Goal: Information Seeking & Learning: Check status

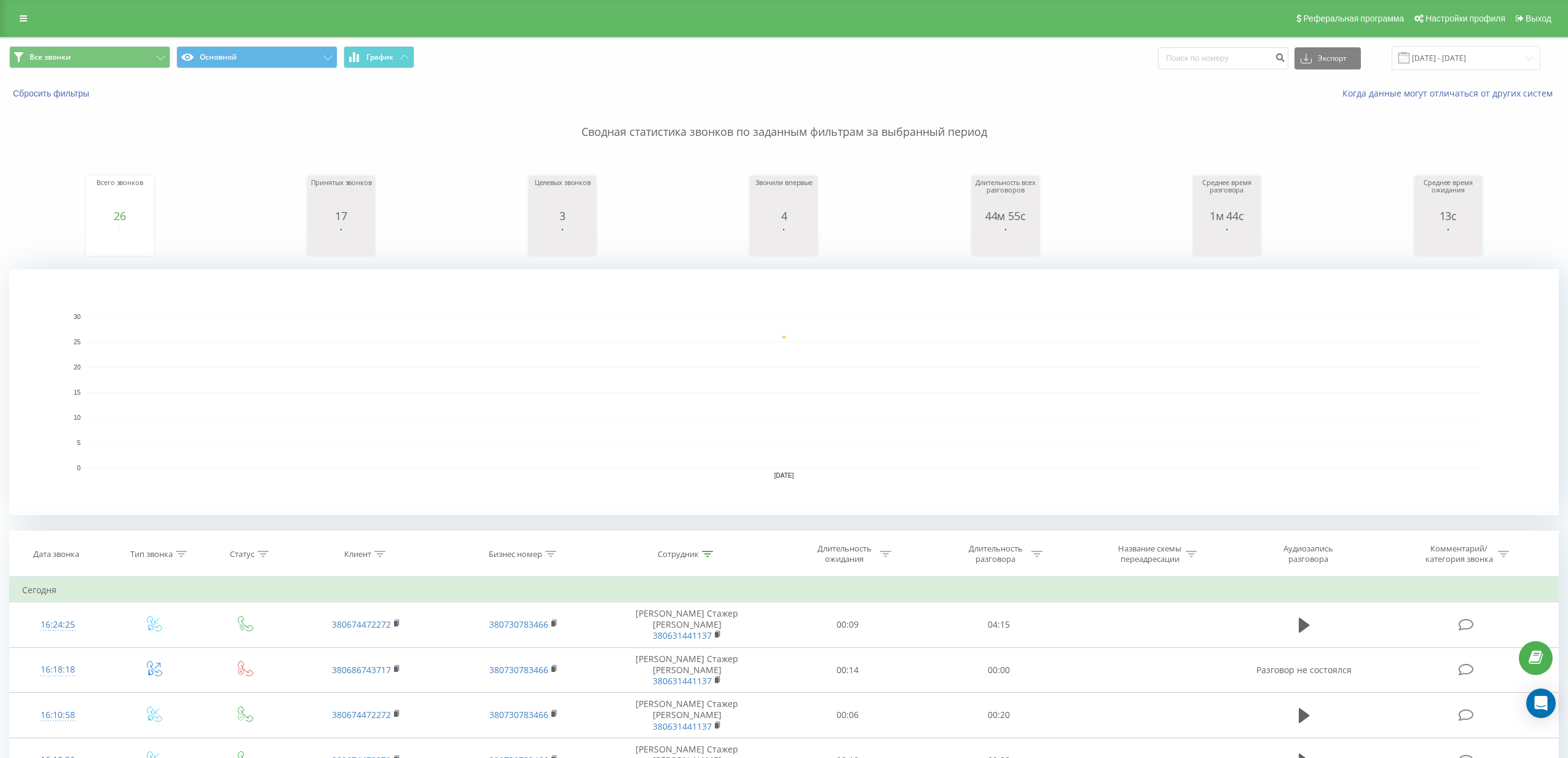
drag, startPoint x: 1077, startPoint y: 126, endPoint x: 826, endPoint y: 121, distance: 251.0
click at [1077, 126] on p "Сводная статистика звонков по заданным фильтрам за выбранный период" at bounding box center [783, 120] width 1549 height 40
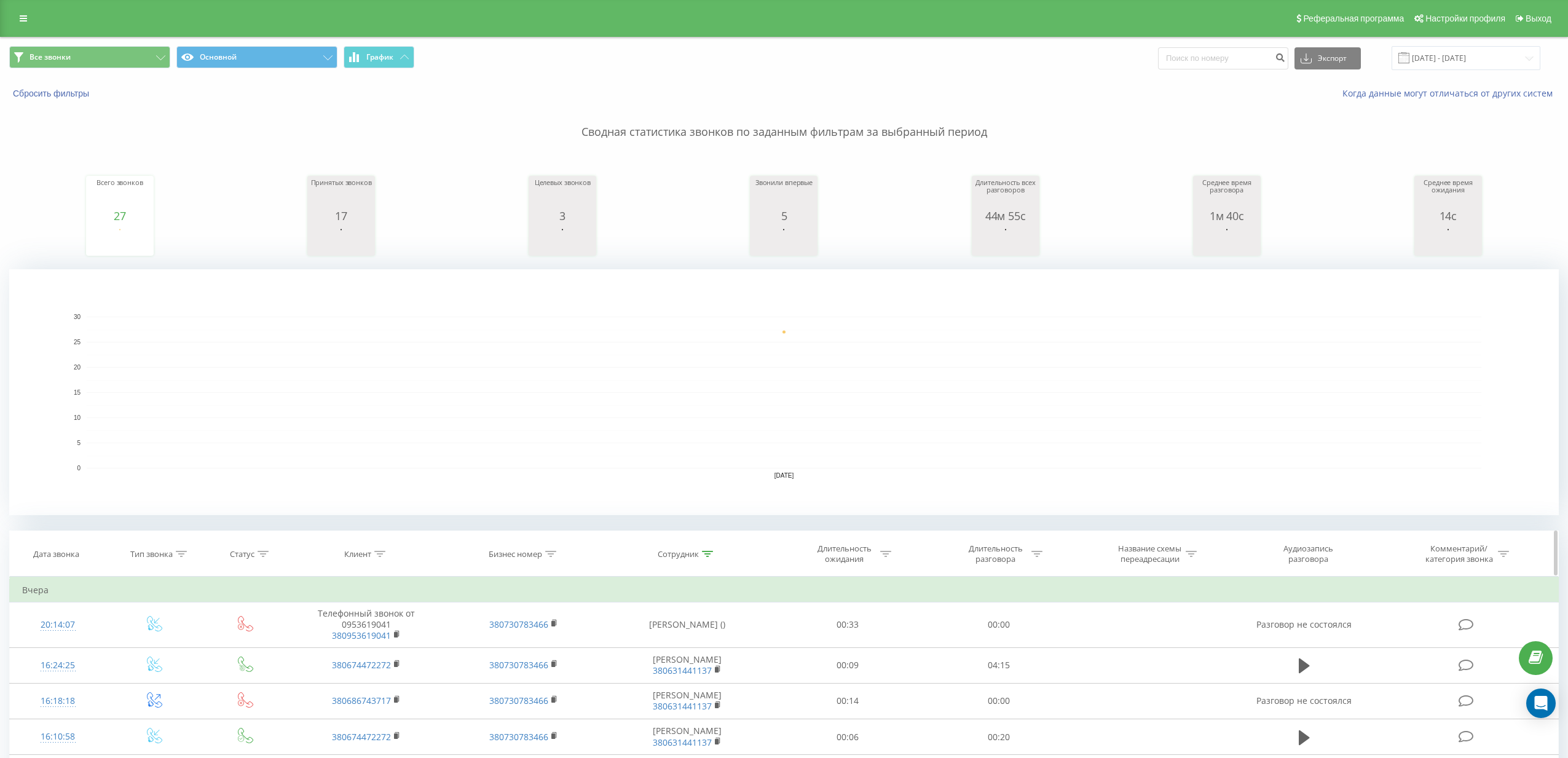
click at [184, 557] on div at bounding box center [181, 554] width 11 height 10
click at [172, 640] on div "Введите значение" at bounding box center [154, 643] width 108 height 23
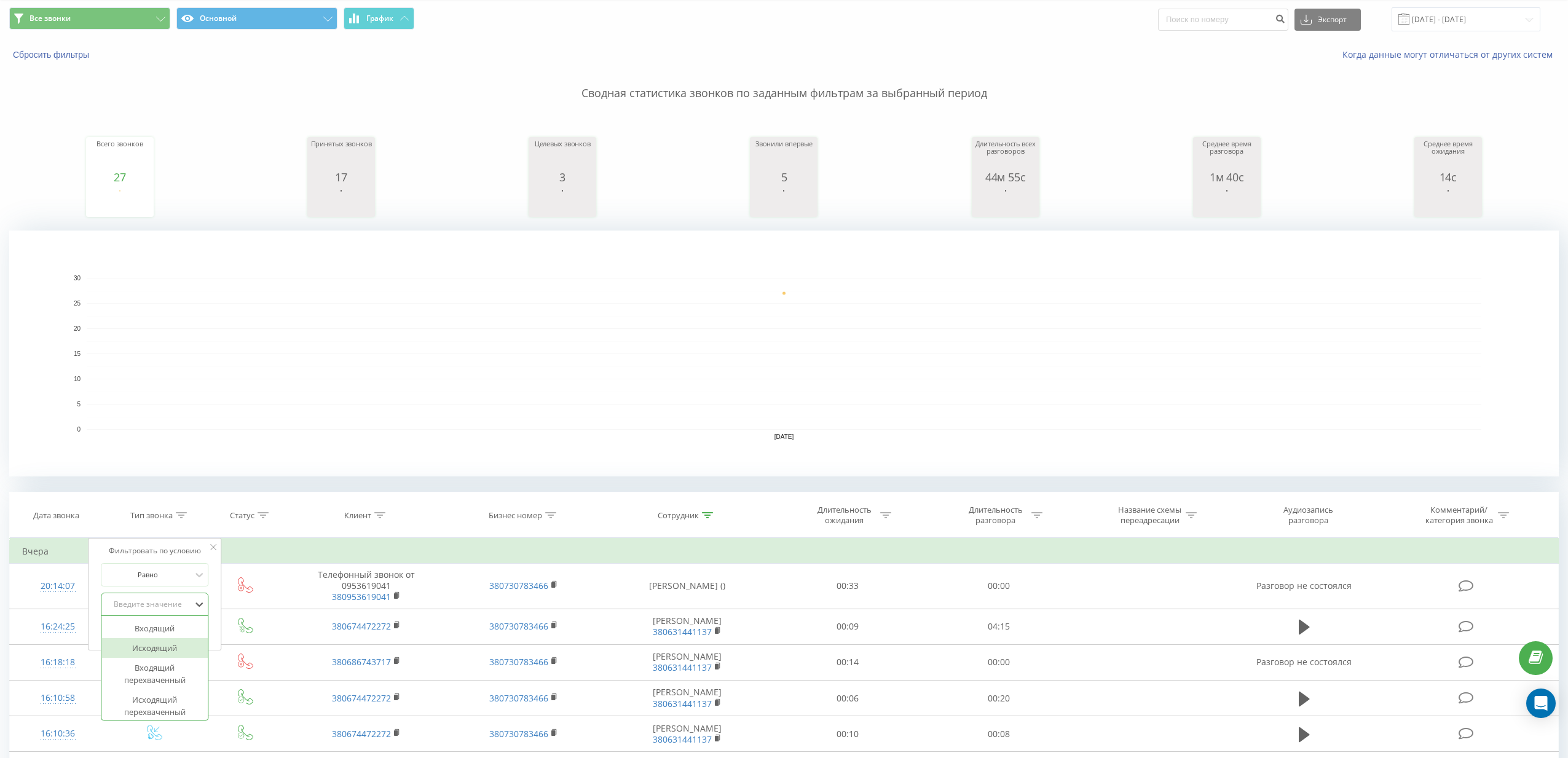
scroll to position [44, 0]
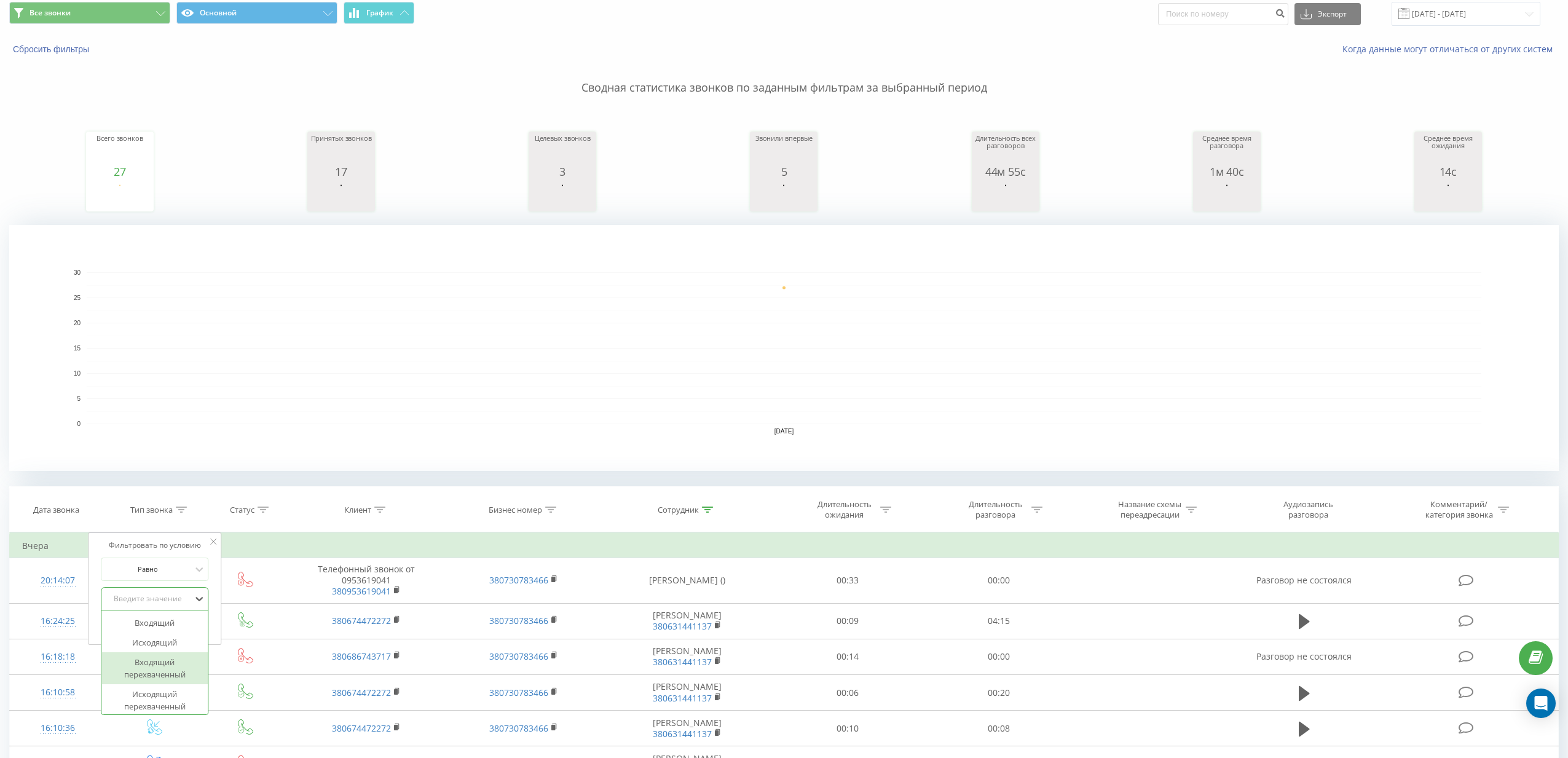
click at [171, 666] on div "Входящий перехваченный" at bounding box center [155, 668] width 107 height 32
click at [182, 628] on span "OK" at bounding box center [181, 624] width 34 height 19
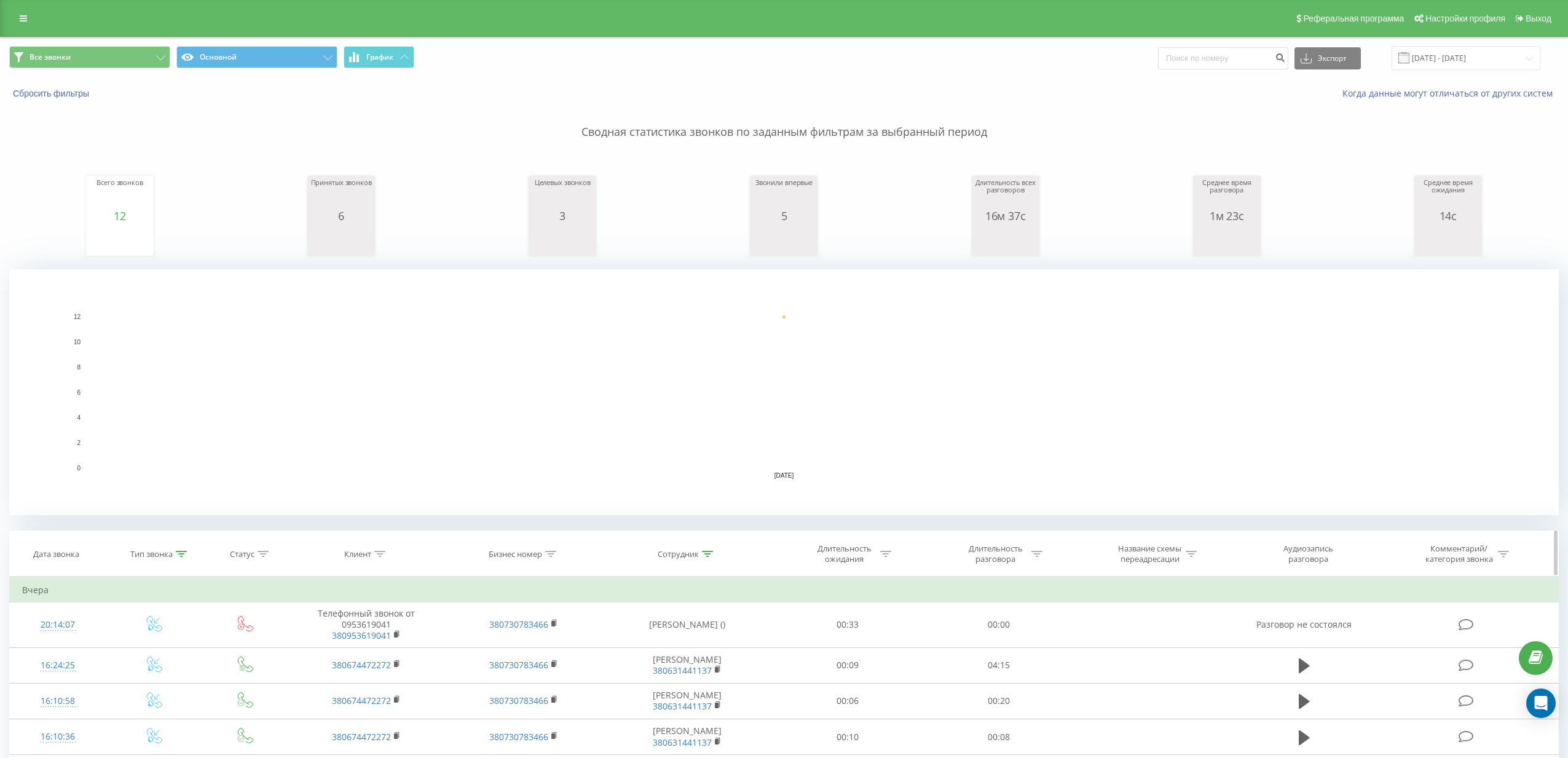
click at [184, 558] on div at bounding box center [181, 554] width 11 height 10
click at [140, 652] on div "Входящий перехваченный" at bounding box center [154, 643] width 108 height 23
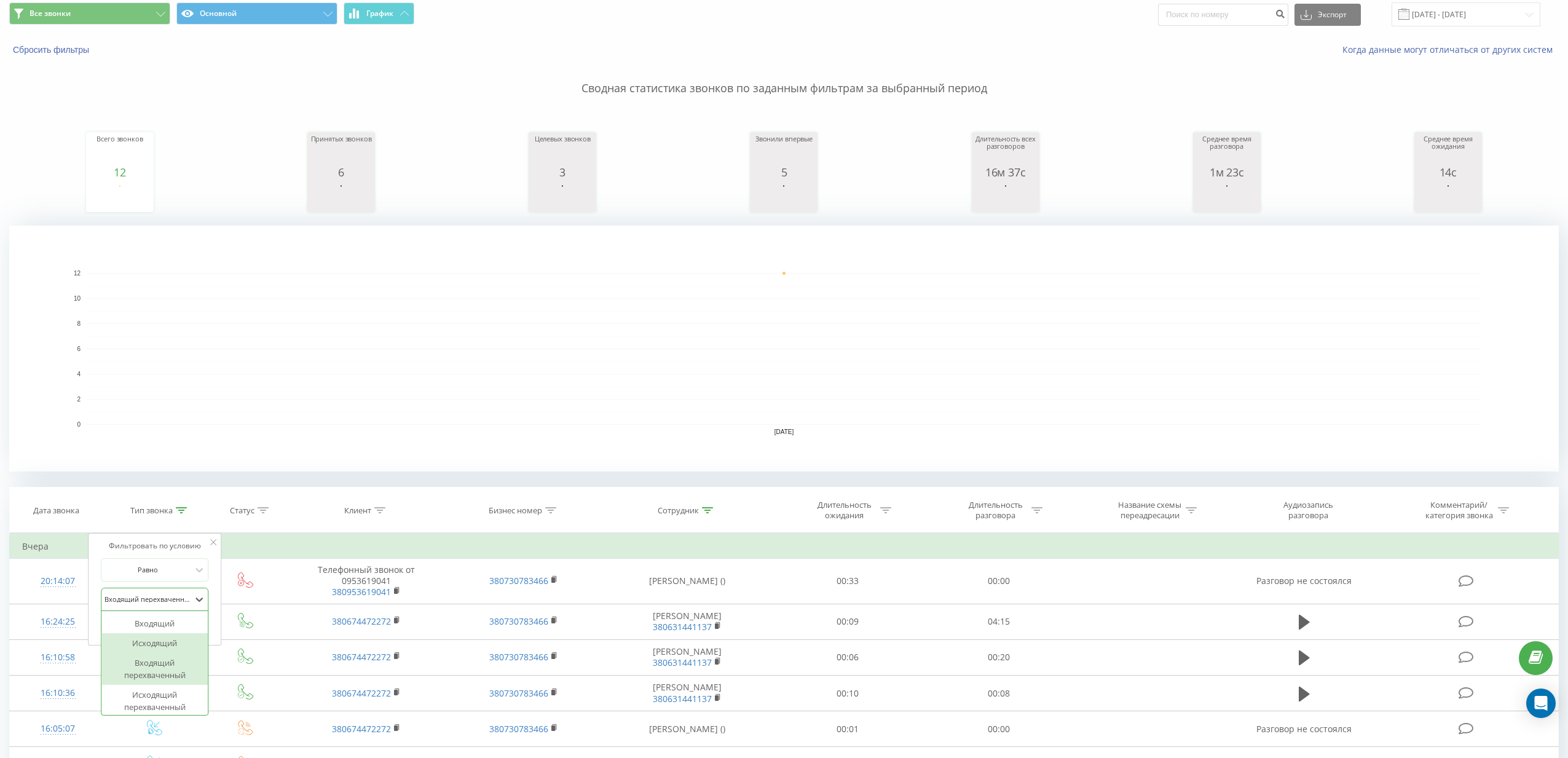
scroll to position [44, 0]
click at [148, 695] on div "Исходящий перехваченный" at bounding box center [155, 700] width 107 height 32
click at [203, 625] on button "OK" at bounding box center [181, 624] width 52 height 16
